Goal: Find specific page/section: Locate item on page

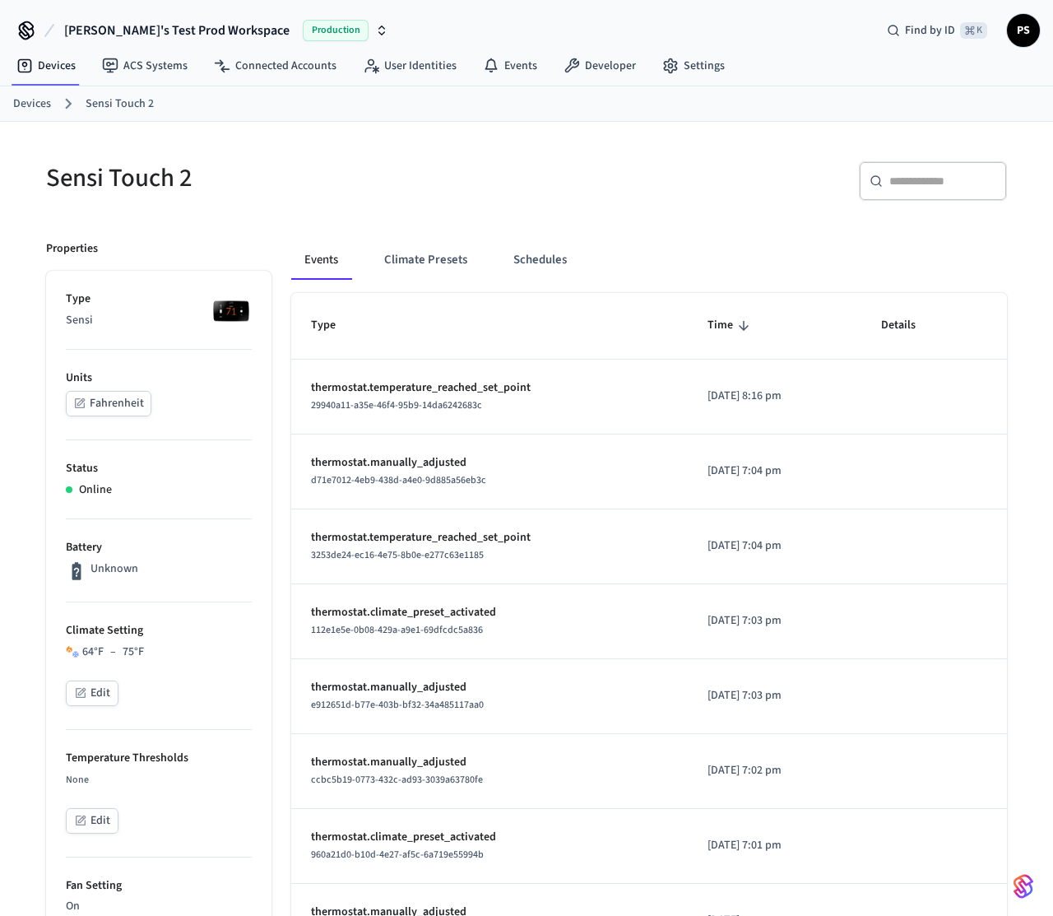
click at [142, 174] on h5 "Sensi Touch 2" at bounding box center [281, 178] width 471 height 34
